Goal: Task Accomplishment & Management: Use online tool/utility

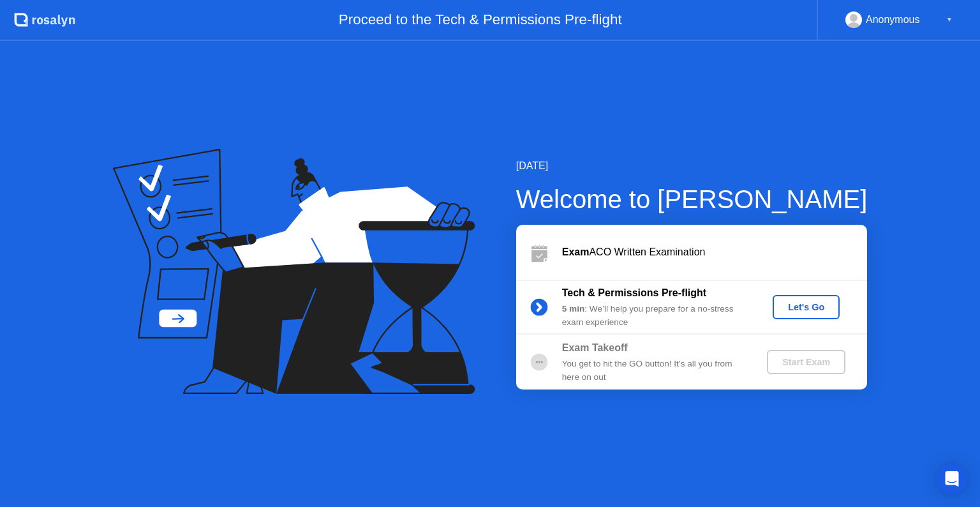
click at [808, 306] on div "Let's Go" at bounding box center [806, 307] width 57 height 10
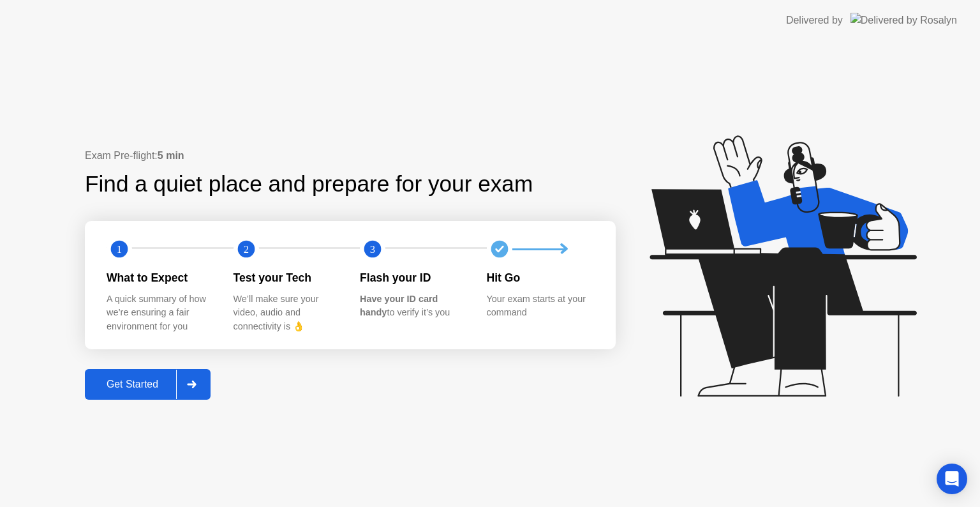
click at [113, 386] on div "Get Started" at bounding box center [132, 383] width 87 height 11
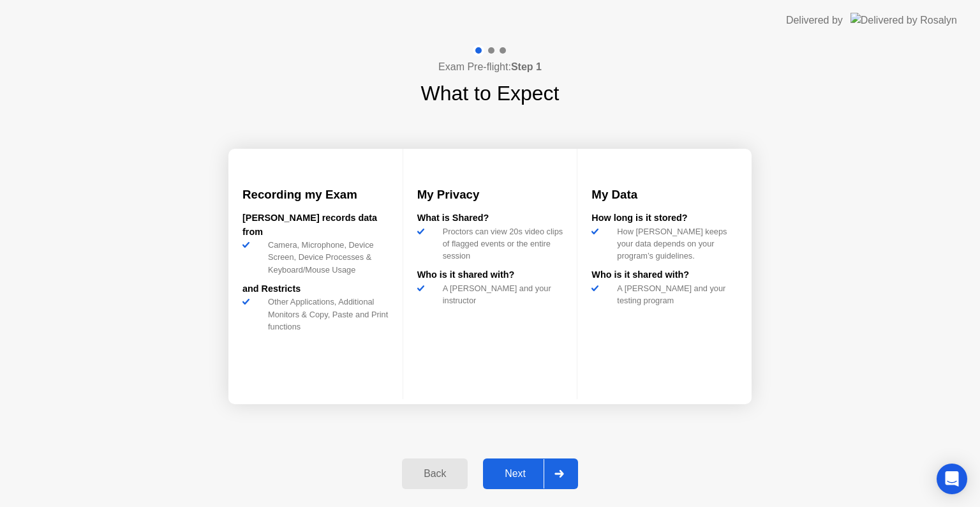
click at [509, 470] on div "Next" at bounding box center [515, 473] width 57 height 11
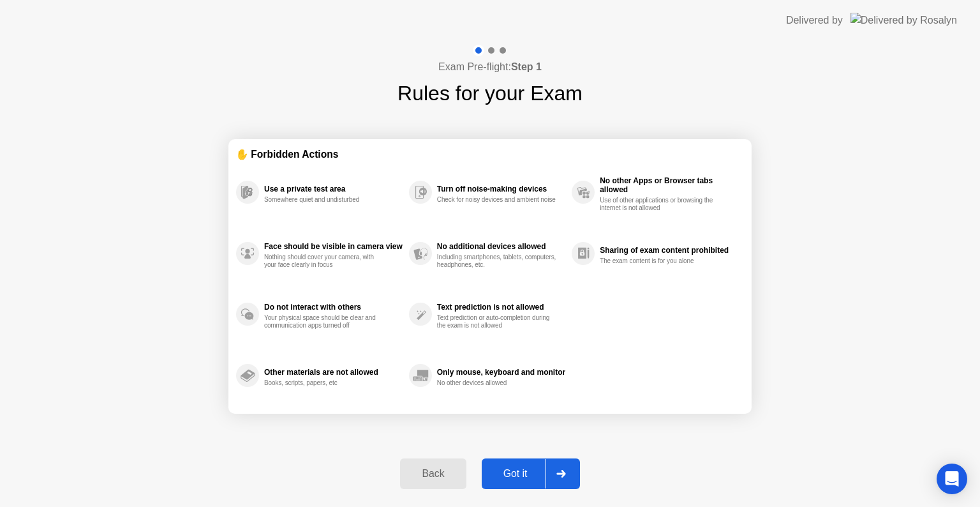
click at [523, 469] on div "Got it" at bounding box center [516, 473] width 60 height 11
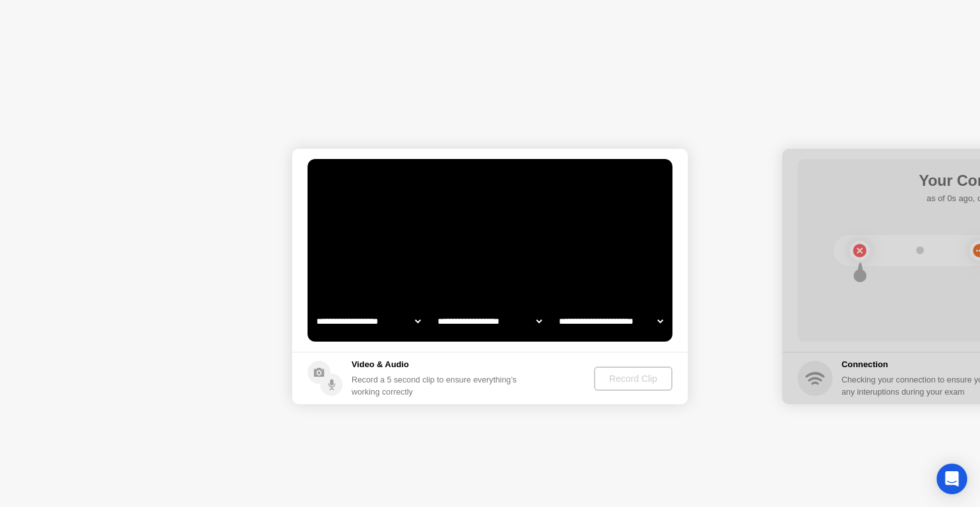
select select "**********"
select select "*******"
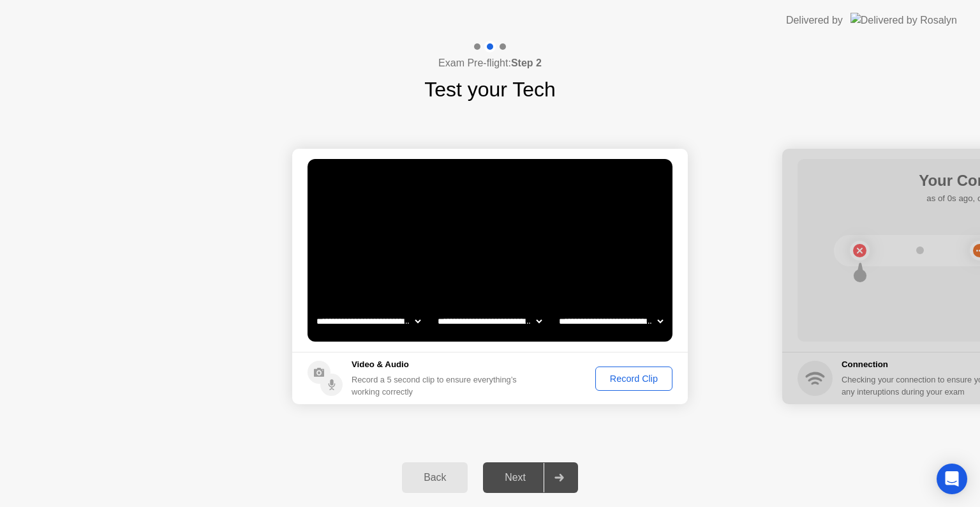
click at [618, 373] on div "Record Clip" at bounding box center [634, 378] width 68 height 10
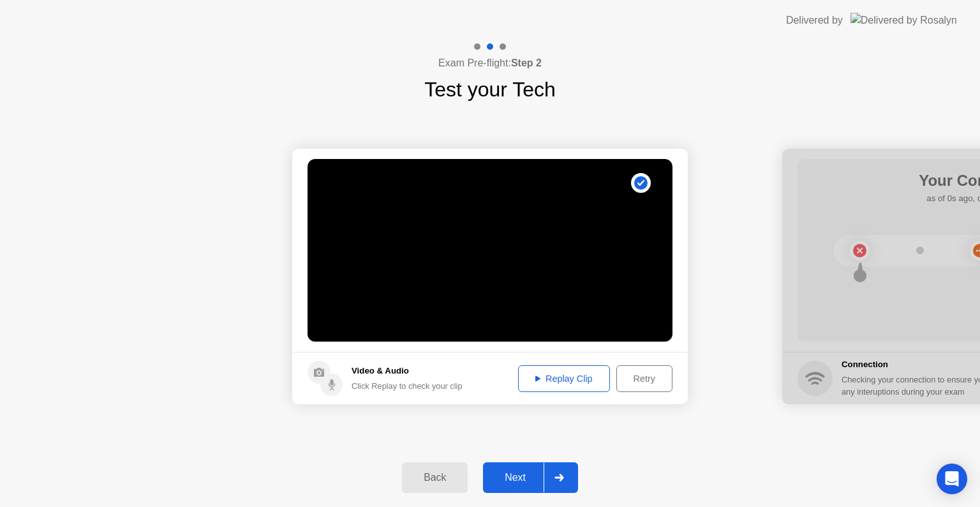
click at [621, 373] on div "Retry" at bounding box center [644, 378] width 47 height 10
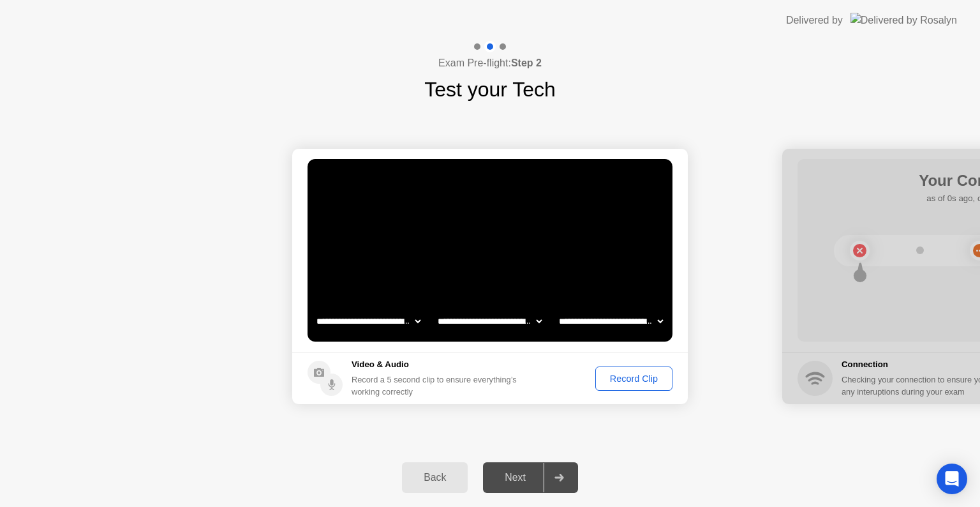
click at [618, 373] on div "Record Clip" at bounding box center [634, 378] width 68 height 10
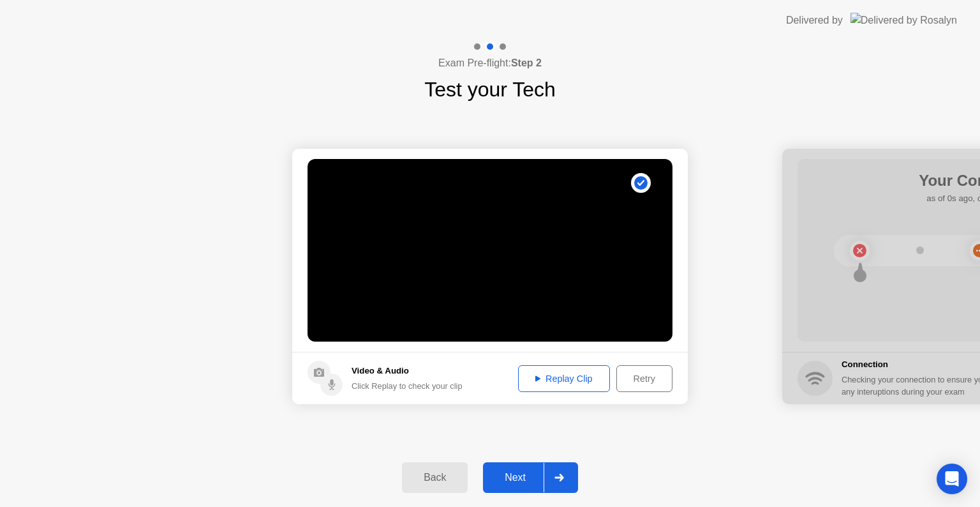
click at [515, 482] on div "Next" at bounding box center [515, 477] width 57 height 11
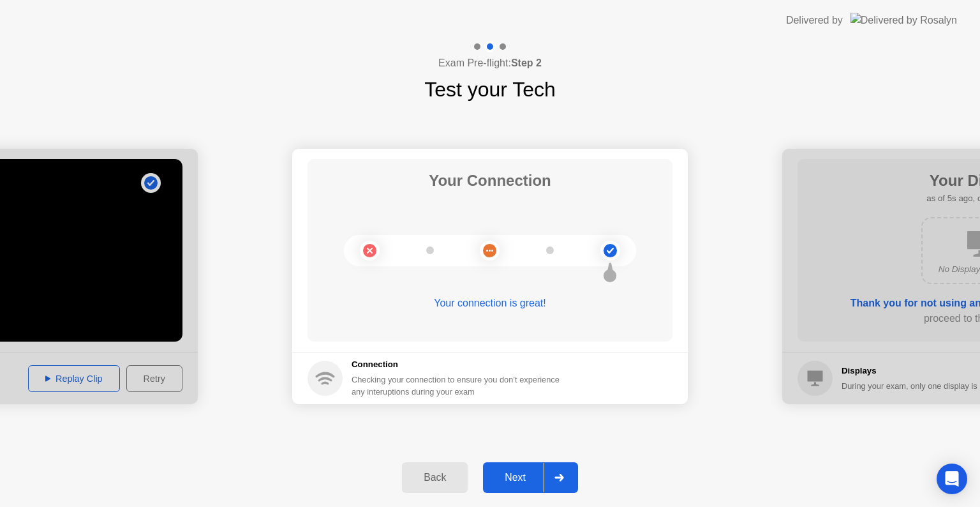
click at [515, 482] on div "Next" at bounding box center [515, 477] width 57 height 11
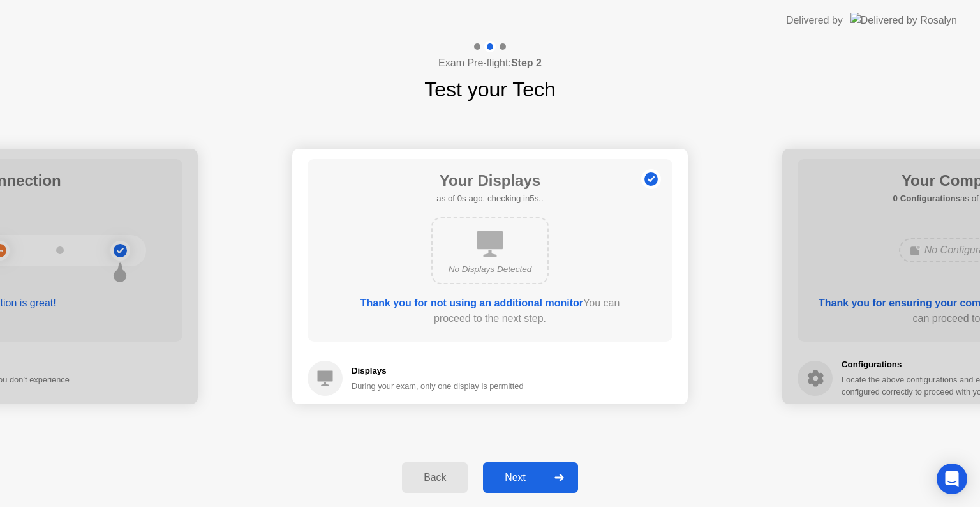
click at [515, 482] on div "Next" at bounding box center [515, 477] width 57 height 11
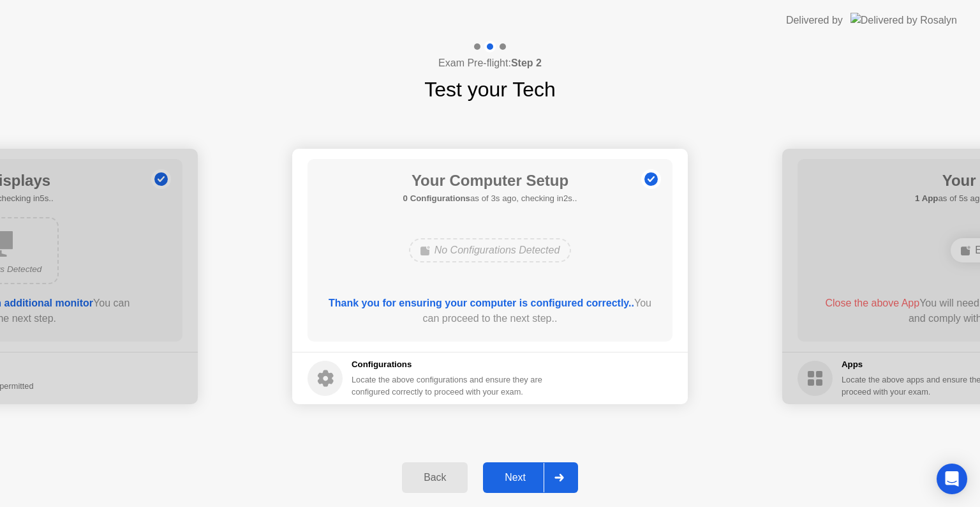
click at [515, 482] on div "Next" at bounding box center [515, 477] width 57 height 11
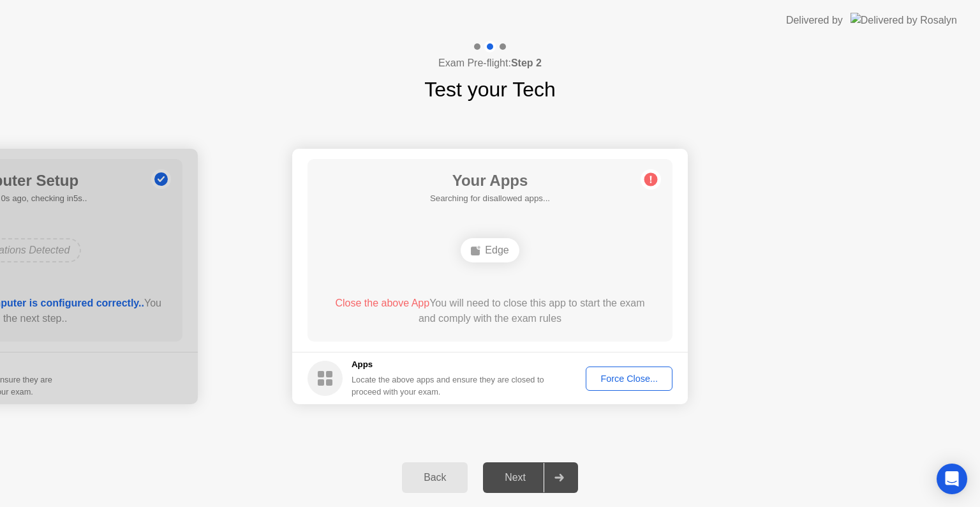
click at [515, 482] on div "Next" at bounding box center [515, 477] width 57 height 11
click at [488, 250] on div "Edge" at bounding box center [490, 250] width 58 height 24
click at [528, 251] on div "Edge" at bounding box center [490, 250] width 292 height 34
click at [609, 380] on div "Force Close..." at bounding box center [629, 378] width 78 height 10
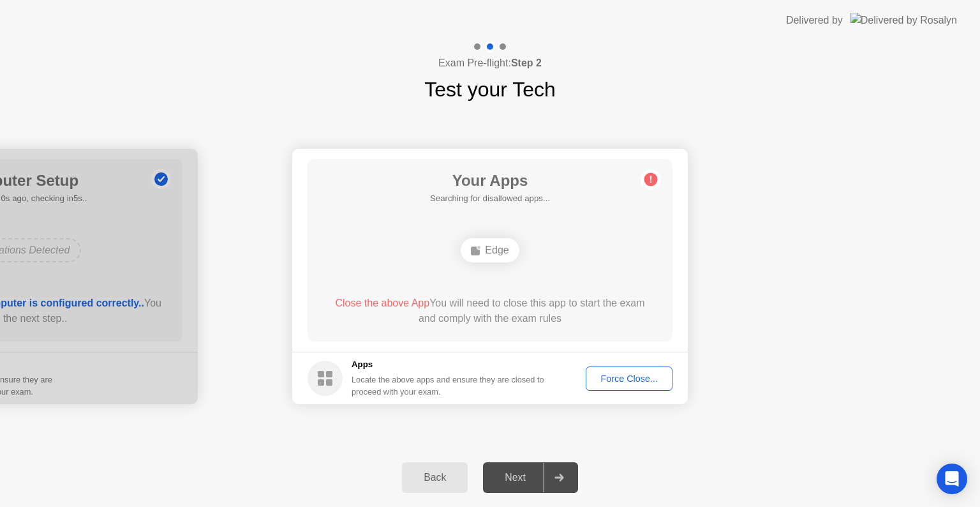
click at [620, 378] on div "Force Close..." at bounding box center [629, 378] width 78 height 10
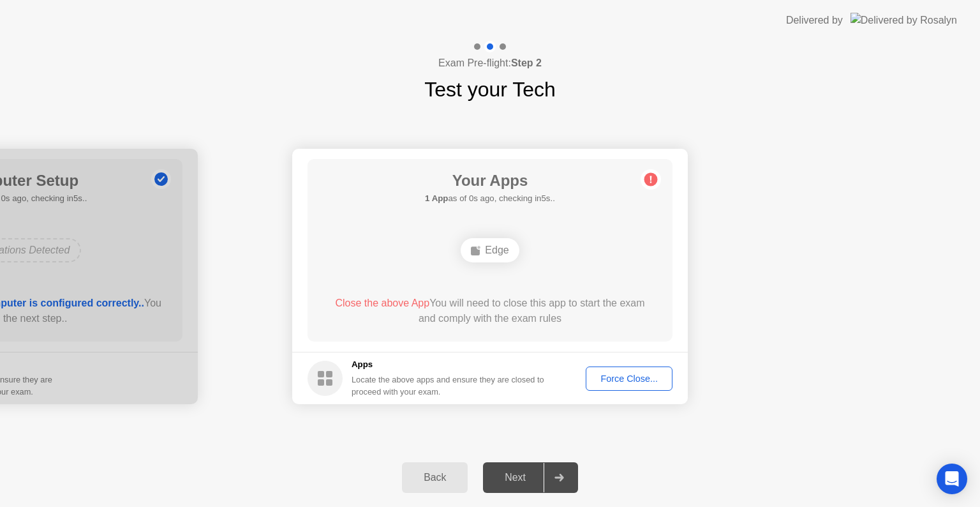
click at [479, 240] on div "Edge" at bounding box center [490, 250] width 58 height 24
click at [496, 253] on div "Edge" at bounding box center [490, 250] width 58 height 24
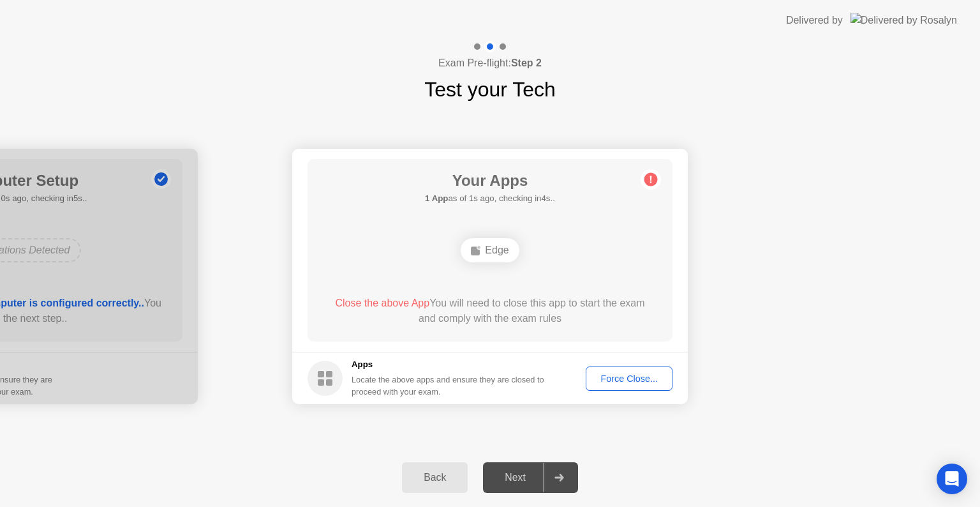
click at [496, 253] on div "Edge" at bounding box center [490, 250] width 58 height 24
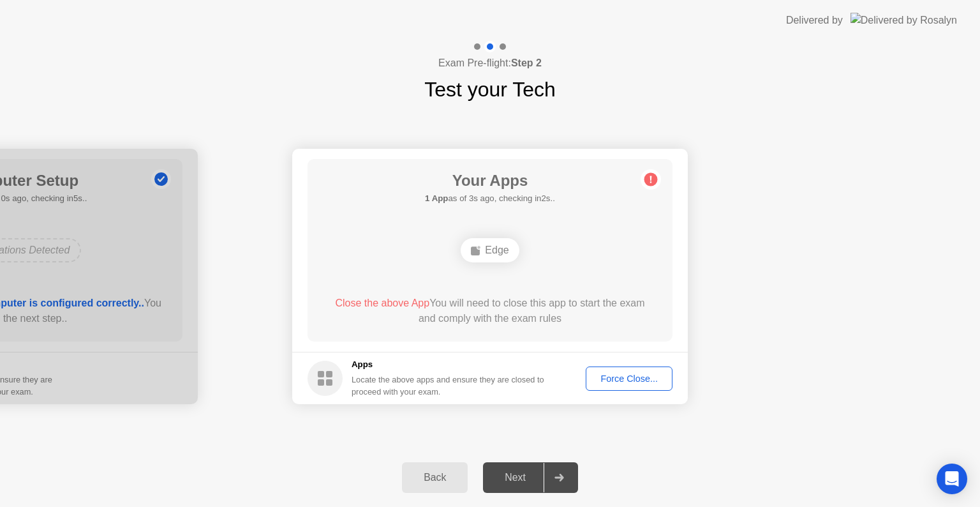
click at [496, 253] on div "Edge" at bounding box center [490, 250] width 58 height 24
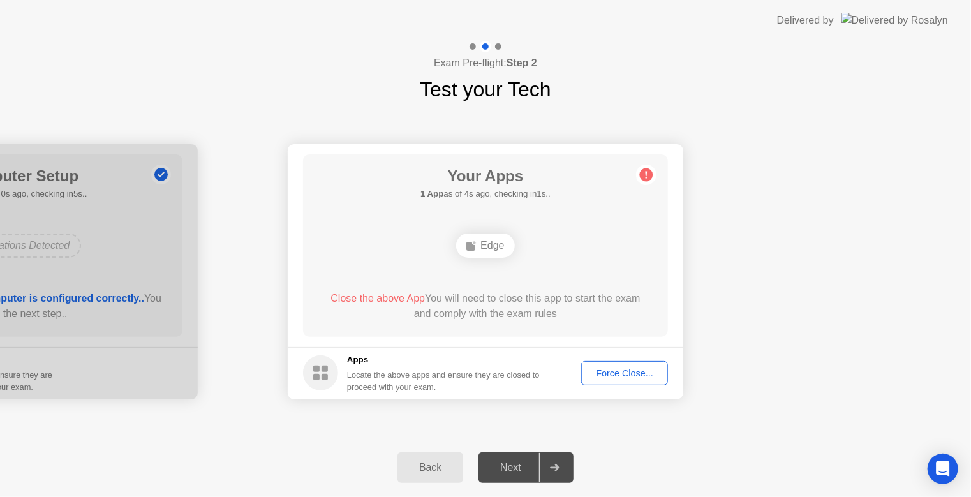
drag, startPoint x: 531, startPoint y: 10, endPoint x: 523, endPoint y: -74, distance: 84.6
click at [523, 0] on html "**********" at bounding box center [485, 248] width 971 height 497
click at [659, 94] on div "Exam Pre-flight: Step 2 Test your Tech" at bounding box center [485, 73] width 971 height 64
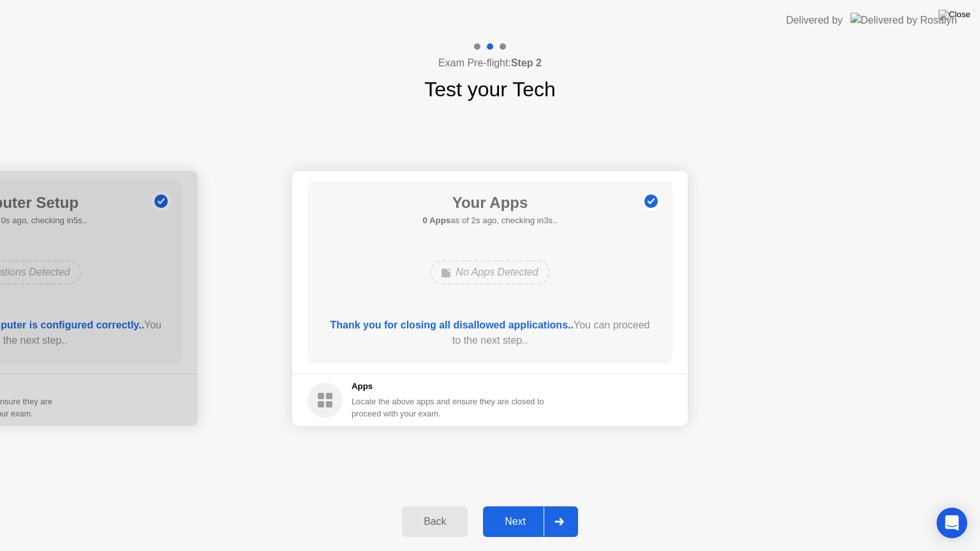
click at [521, 506] on div "Next" at bounding box center [515, 521] width 57 height 11
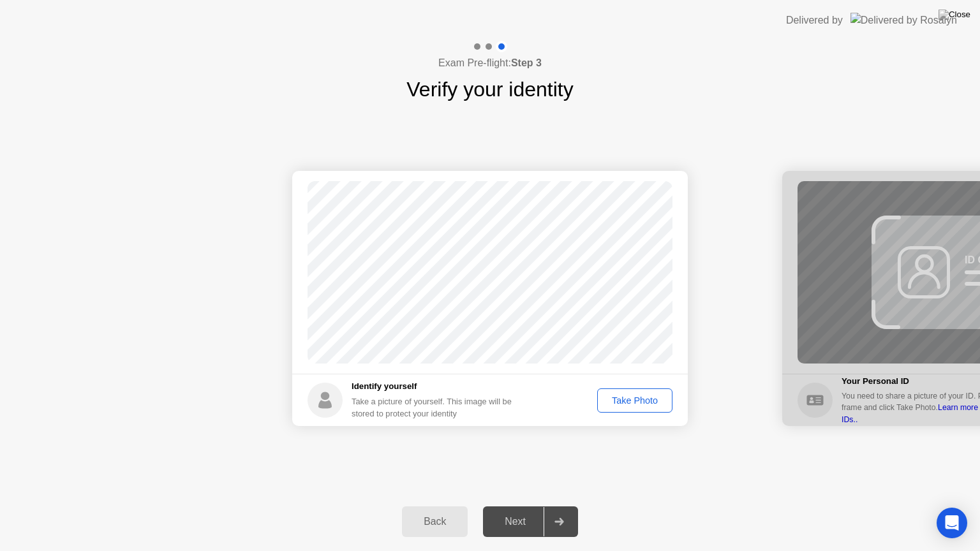
click at [626, 398] on div "Take Photo" at bounding box center [635, 401] width 66 height 10
click at [525, 506] on div "Next" at bounding box center [515, 521] width 57 height 11
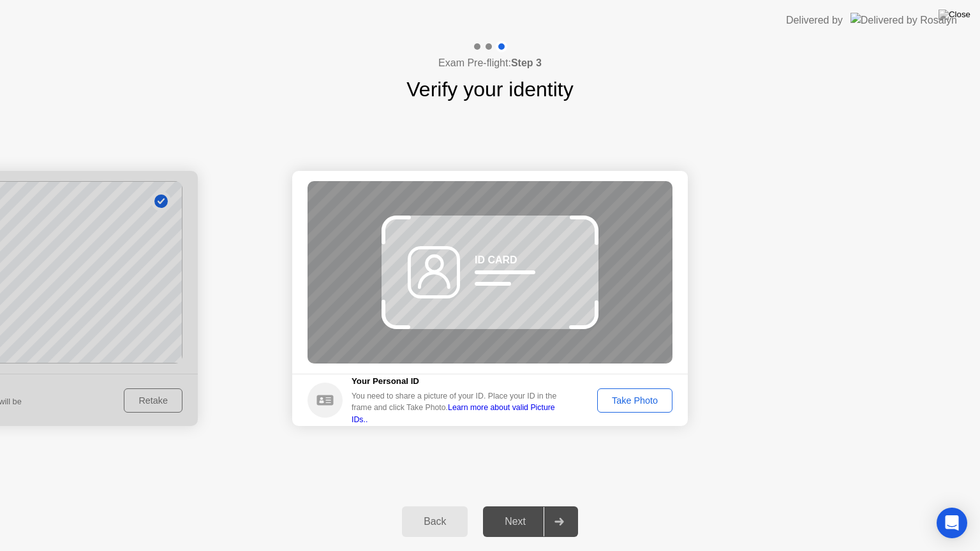
click at [525, 506] on div "Next" at bounding box center [515, 521] width 57 height 11
click at [542, 452] on div "Success Photo is correctly taken Identify yourself Take a picture of yourself. …" at bounding box center [490, 299] width 980 height 388
click at [632, 404] on div "Take Photo" at bounding box center [635, 401] width 66 height 10
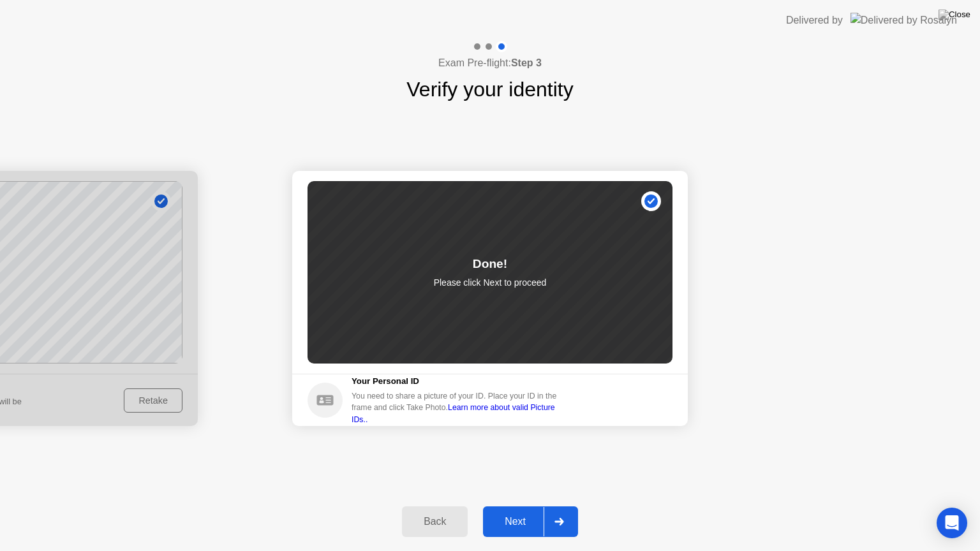
click at [514, 506] on div "Next" at bounding box center [515, 521] width 57 height 11
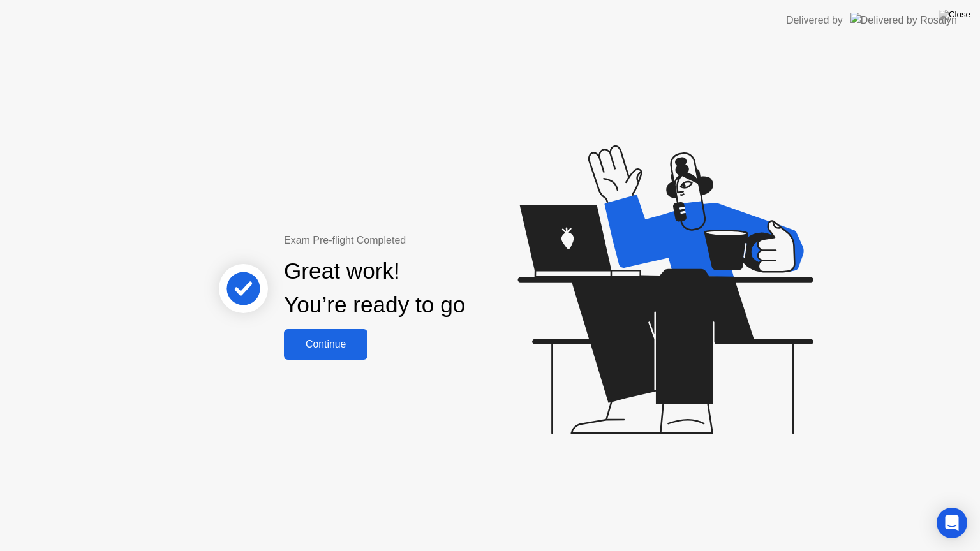
click at [334, 339] on div "Continue" at bounding box center [326, 344] width 76 height 11
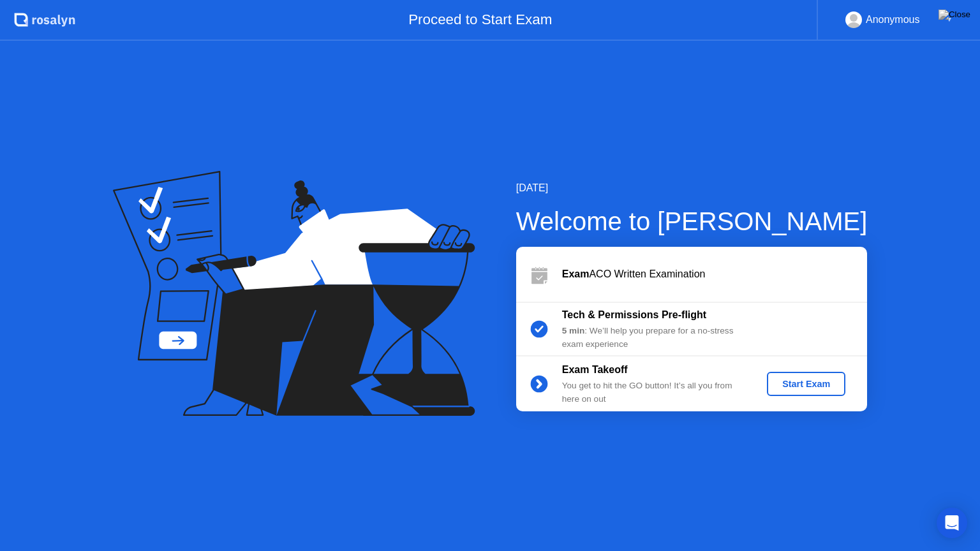
click at [817, 383] on div "Start Exam" at bounding box center [806, 384] width 68 height 10
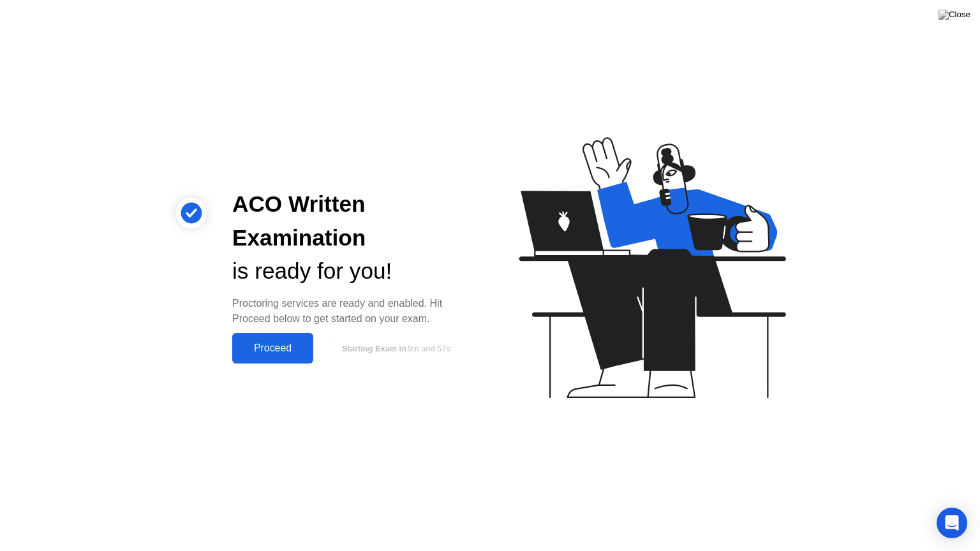
click at [261, 343] on div "Proceed" at bounding box center [272, 348] width 73 height 11
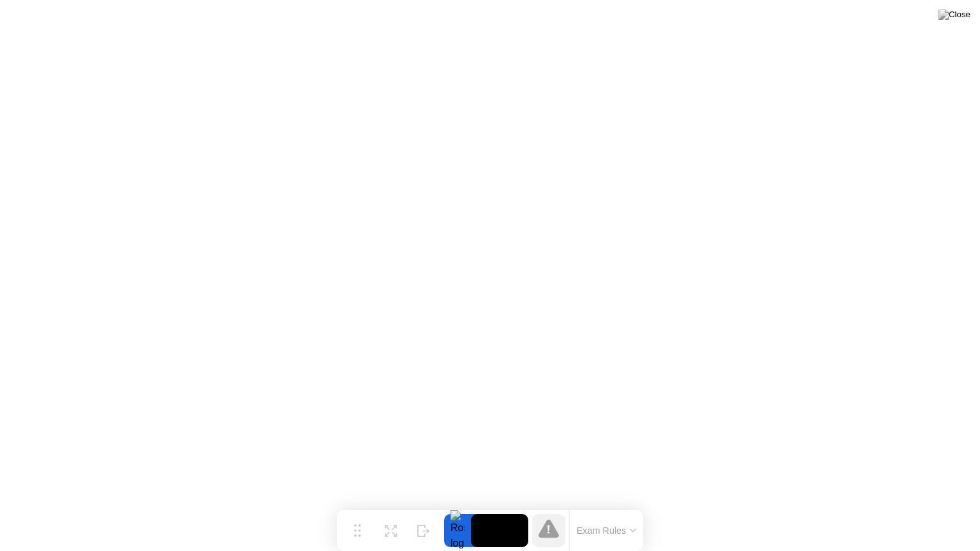
click at [629, 506] on button "Exam Rules" at bounding box center [607, 530] width 68 height 11
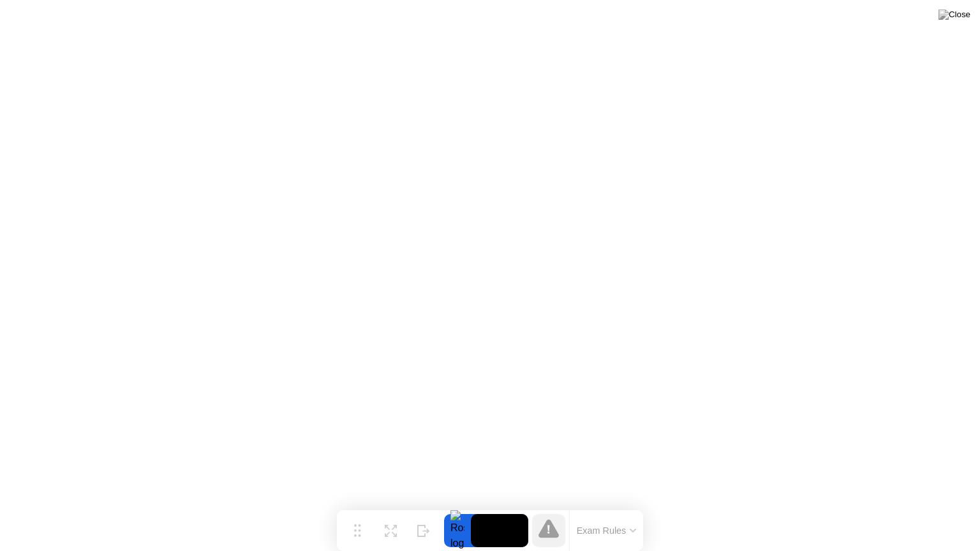
click at [556, 506] on icon at bounding box center [549, 528] width 20 height 19
click at [545, 506] on icon at bounding box center [549, 529] width 20 height 20
click at [595, 506] on button "Exam Rules" at bounding box center [607, 530] width 68 height 11
